Goal: Task Accomplishment & Management: Manage account settings

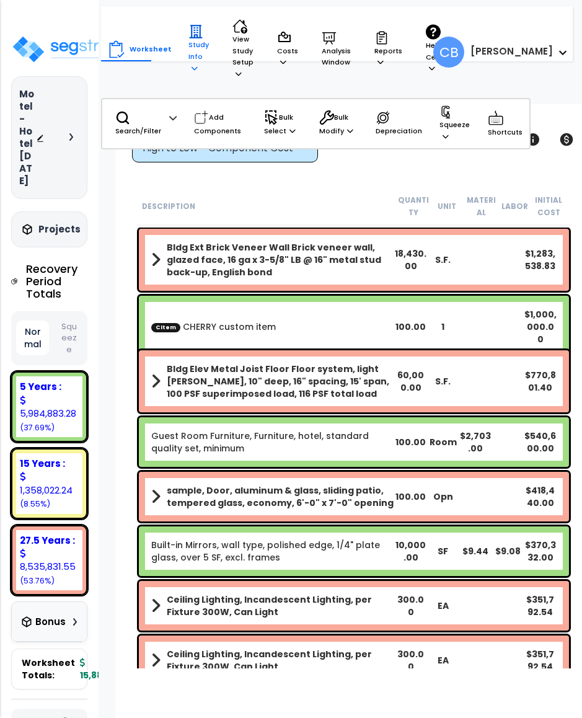
click at [191, 64] on icon at bounding box center [194, 67] width 6 height 7
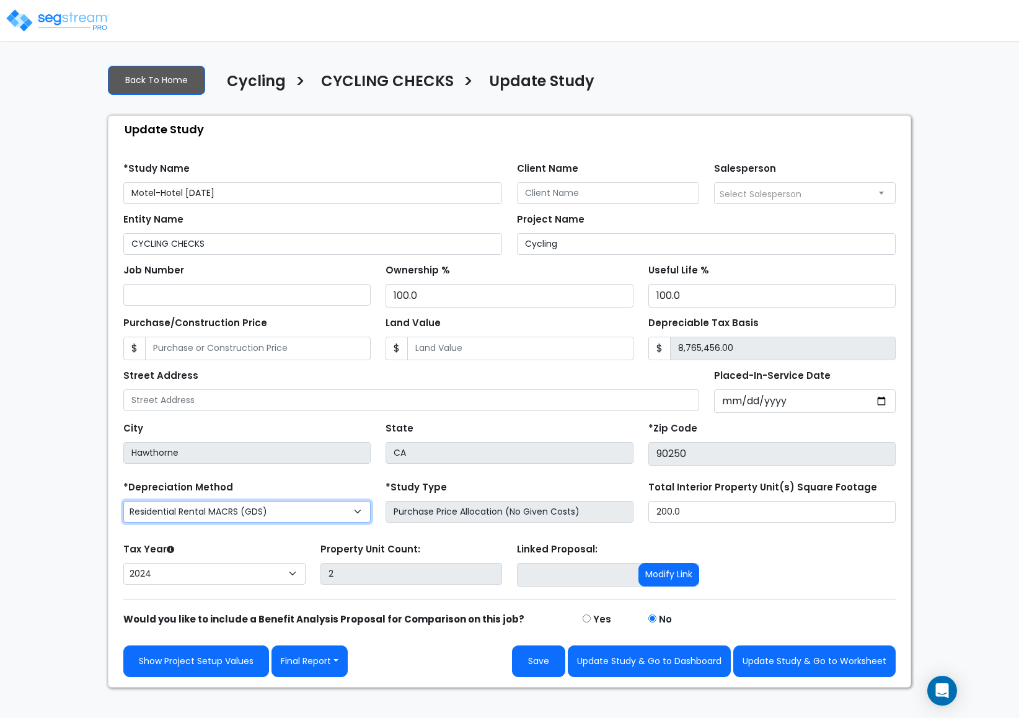
click at [232, 519] on select "Commercial MACRS (GDS) Residential Rental MACRS (GDS) Commercial MACRS (ADS) Co…" at bounding box center [246, 512] width 247 height 22
click at [30, 483] on div "We are Building your Study. So please grab a coffee and let us do the heavy lif…" at bounding box center [509, 371] width 1019 height 633
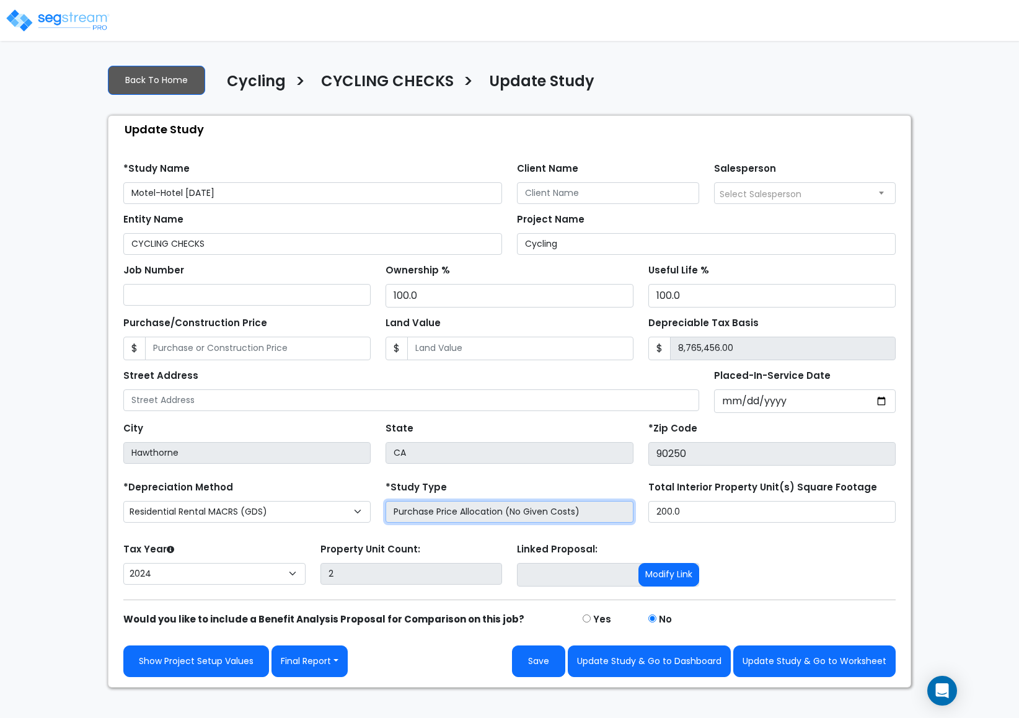
click at [497, 511] on input "Purchase Price Allocation (No Given Costs)" at bounding box center [508, 512] width 247 height 22
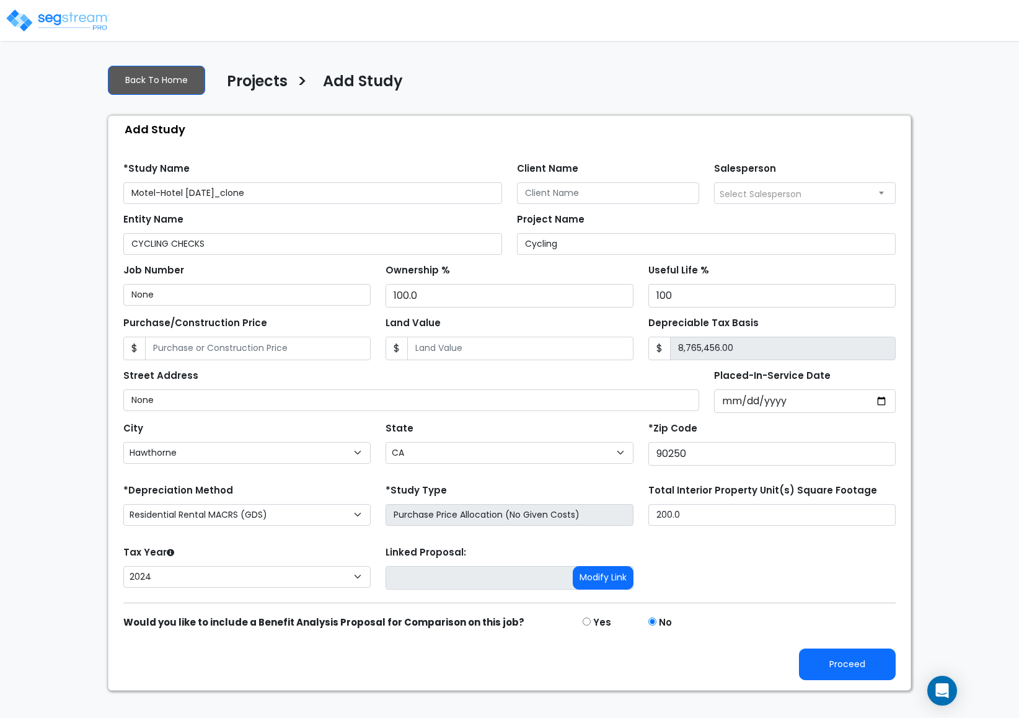
select select "Hawthorne"
select select "CA"
select select "CRM(_5"
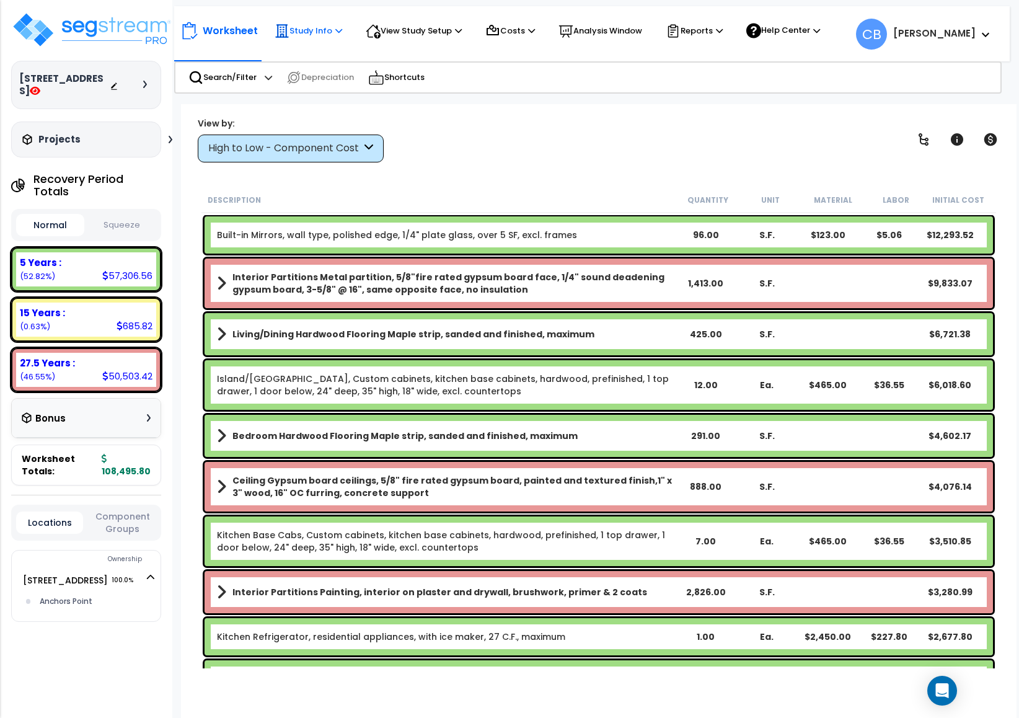
click at [317, 33] on p "Study Info" at bounding box center [309, 31] width 68 height 15
click at [320, 55] on link "Study Setup" at bounding box center [329, 57] width 123 height 25
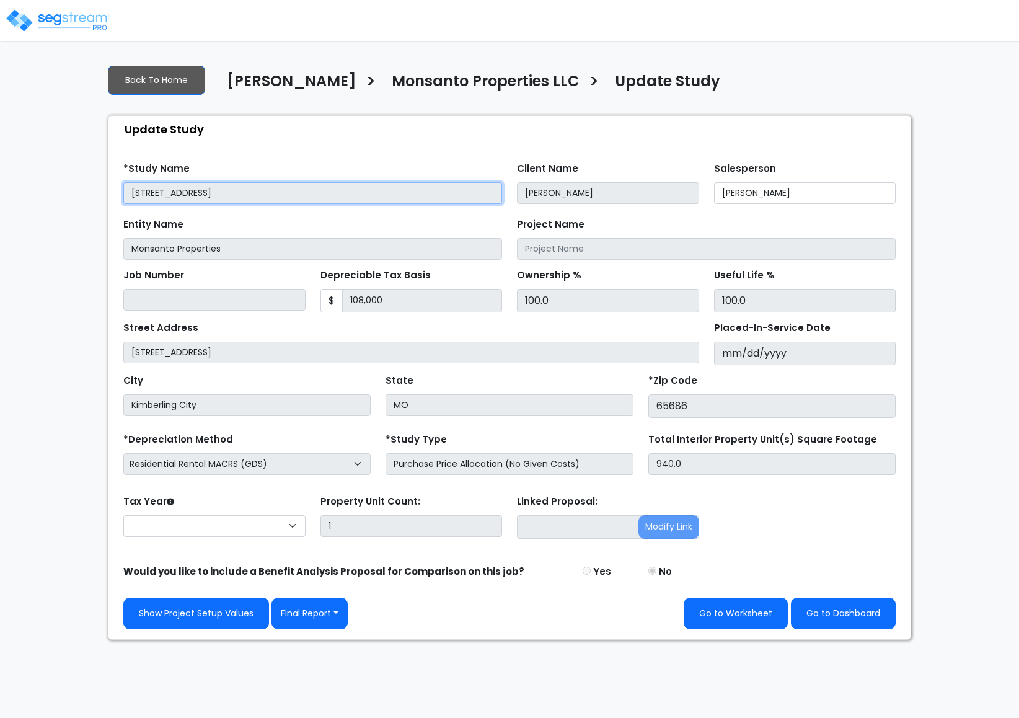
select select "2022"
